Goal: Task Accomplishment & Management: Manage account settings

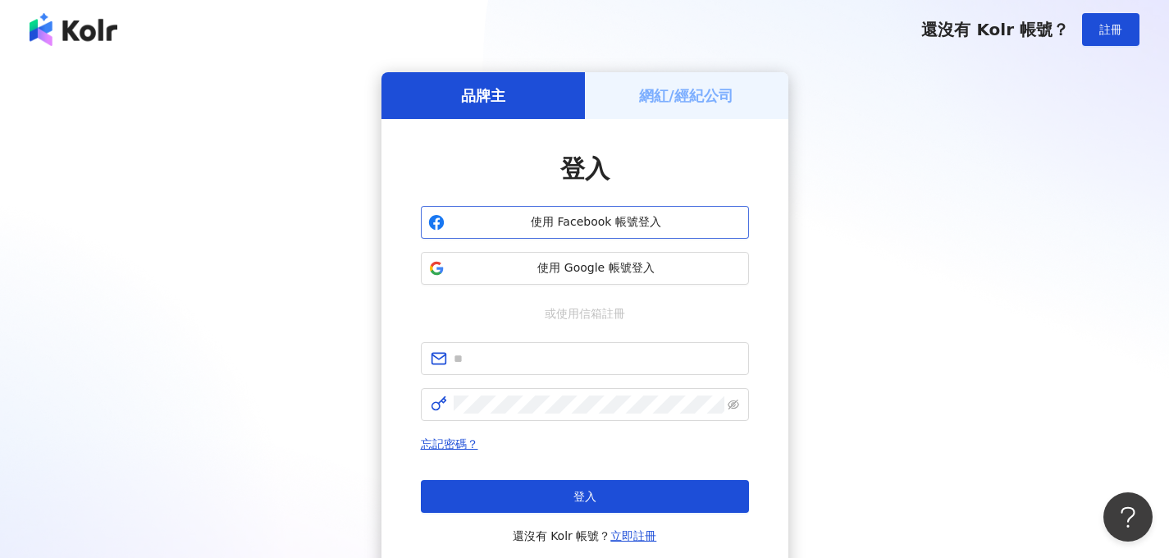
click at [620, 210] on button "使用 Facebook 帳號登入" at bounding box center [585, 222] width 328 height 33
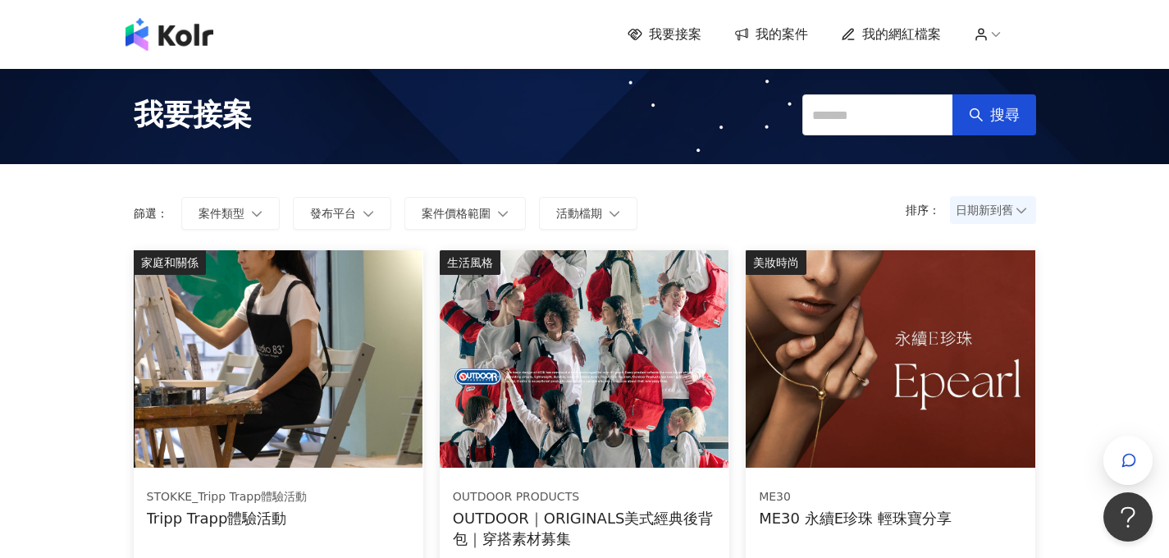
click at [918, 28] on span "我的網紅檔案" at bounding box center [901, 34] width 79 height 18
